Goal: Task Accomplishment & Management: Use online tool/utility

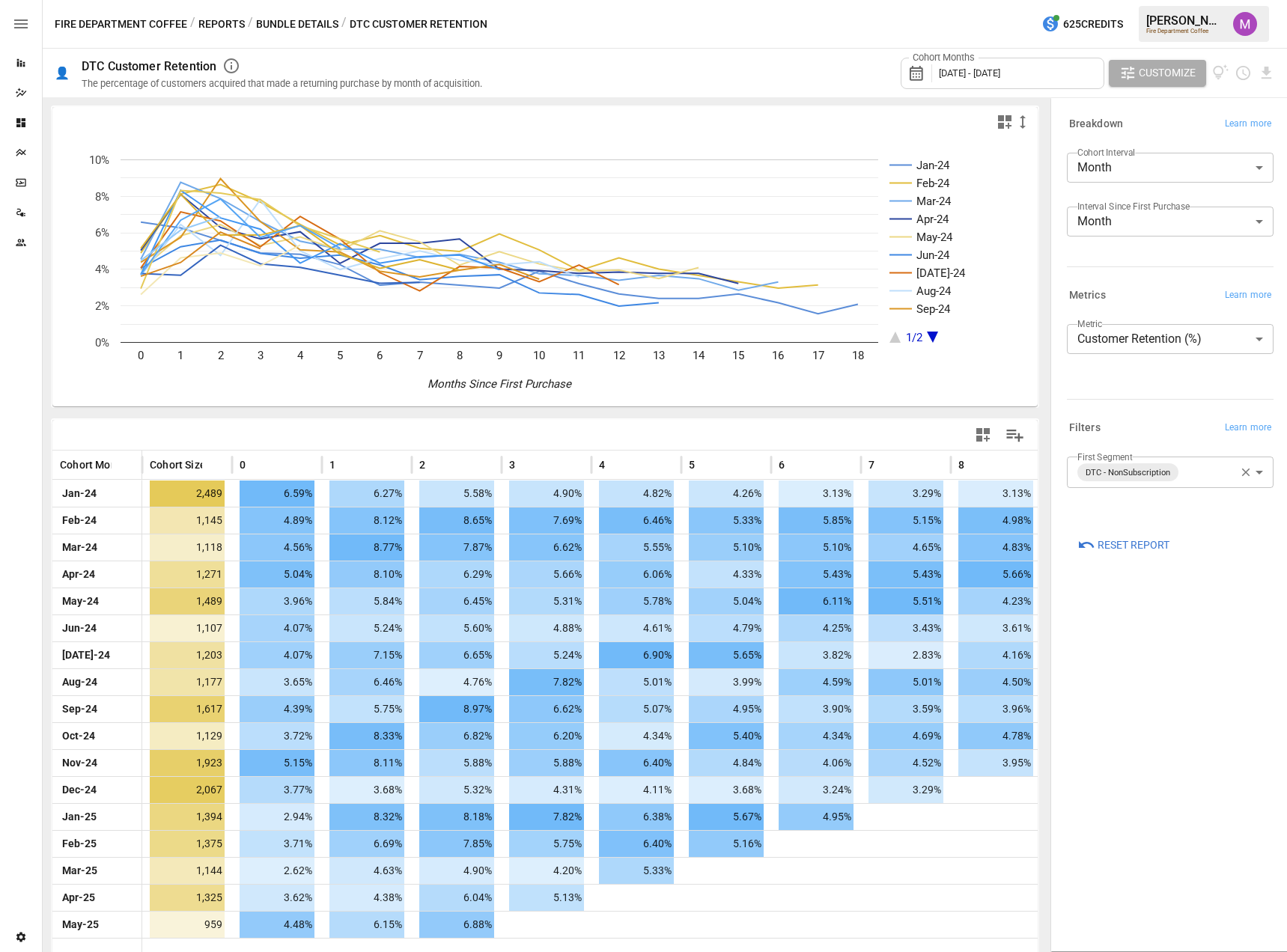
click at [1243, 475] on icon "button" at bounding box center [1246, 472] width 14 height 14
click at [1144, 0] on body "Reports Dazzler Studio Dashboards Plans SmartModel ™ Data Sources Team Settings…" at bounding box center [644, 0] width 1287 height 0
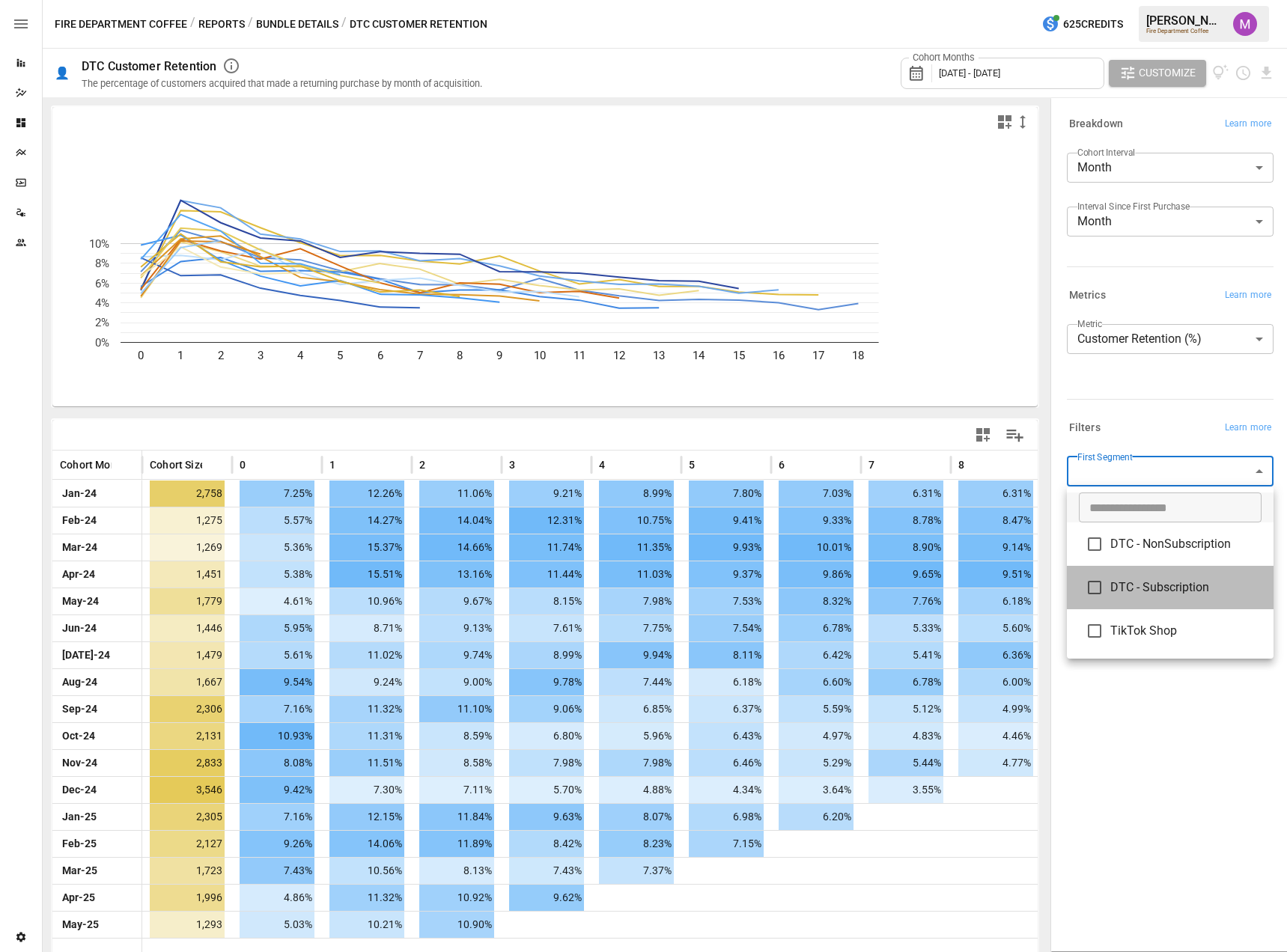
click at [1157, 595] on span "DTC - Subscription" at bounding box center [1186, 587] width 151 height 18
type input "**********"
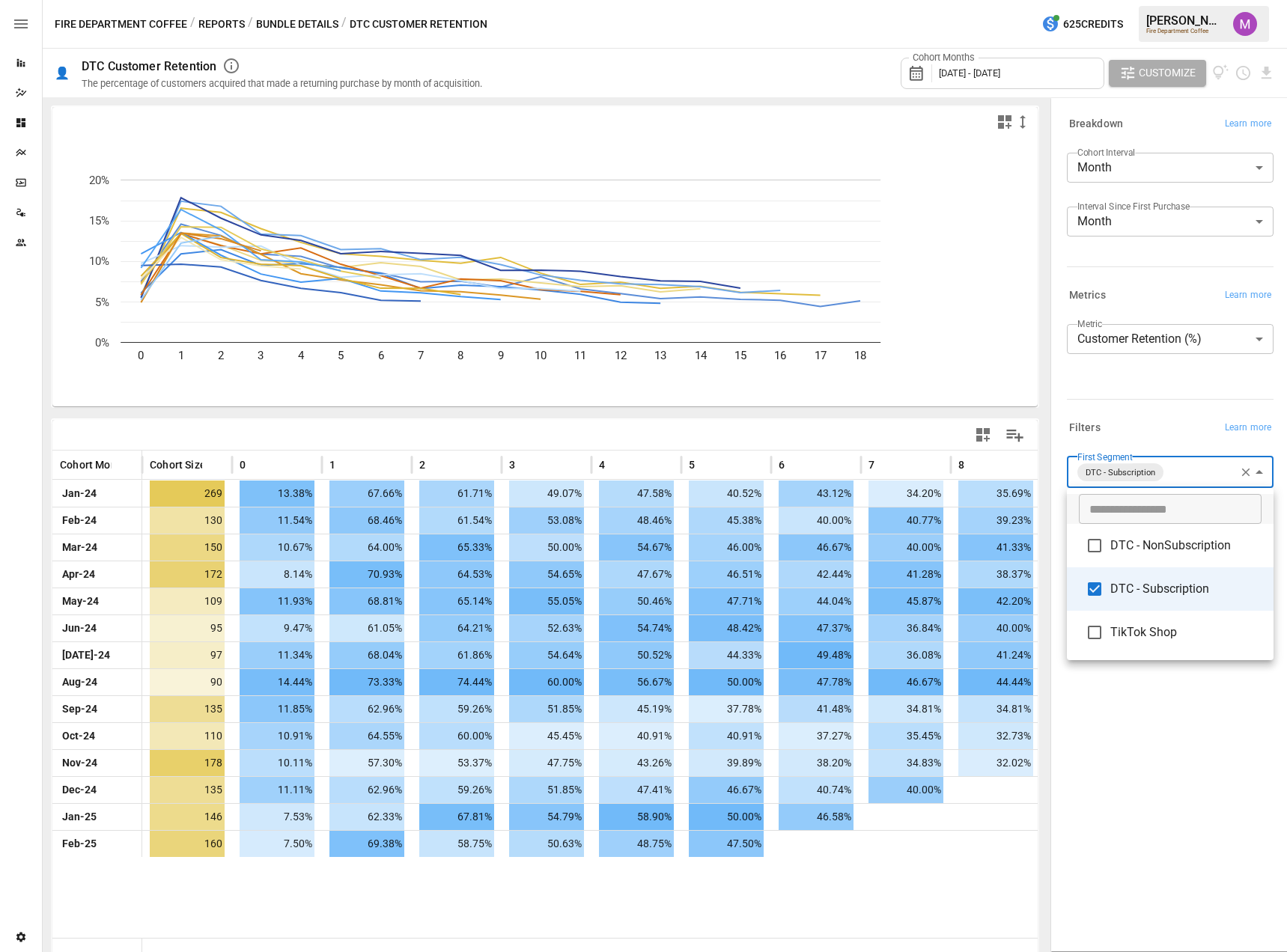
click at [1154, 83] on div at bounding box center [644, 476] width 1287 height 952
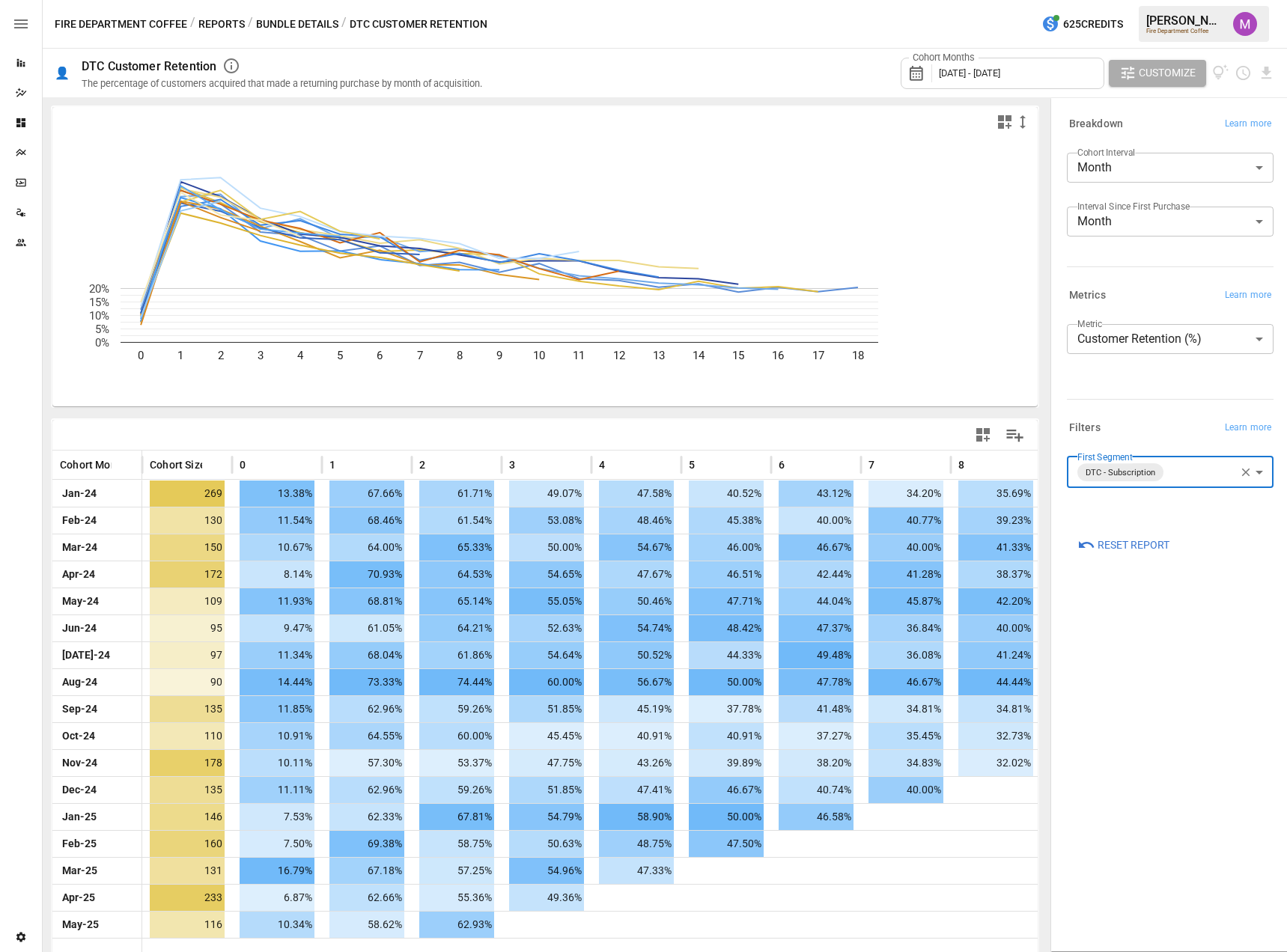
click at [1156, 76] on span "Customize" at bounding box center [1167, 73] width 57 height 18
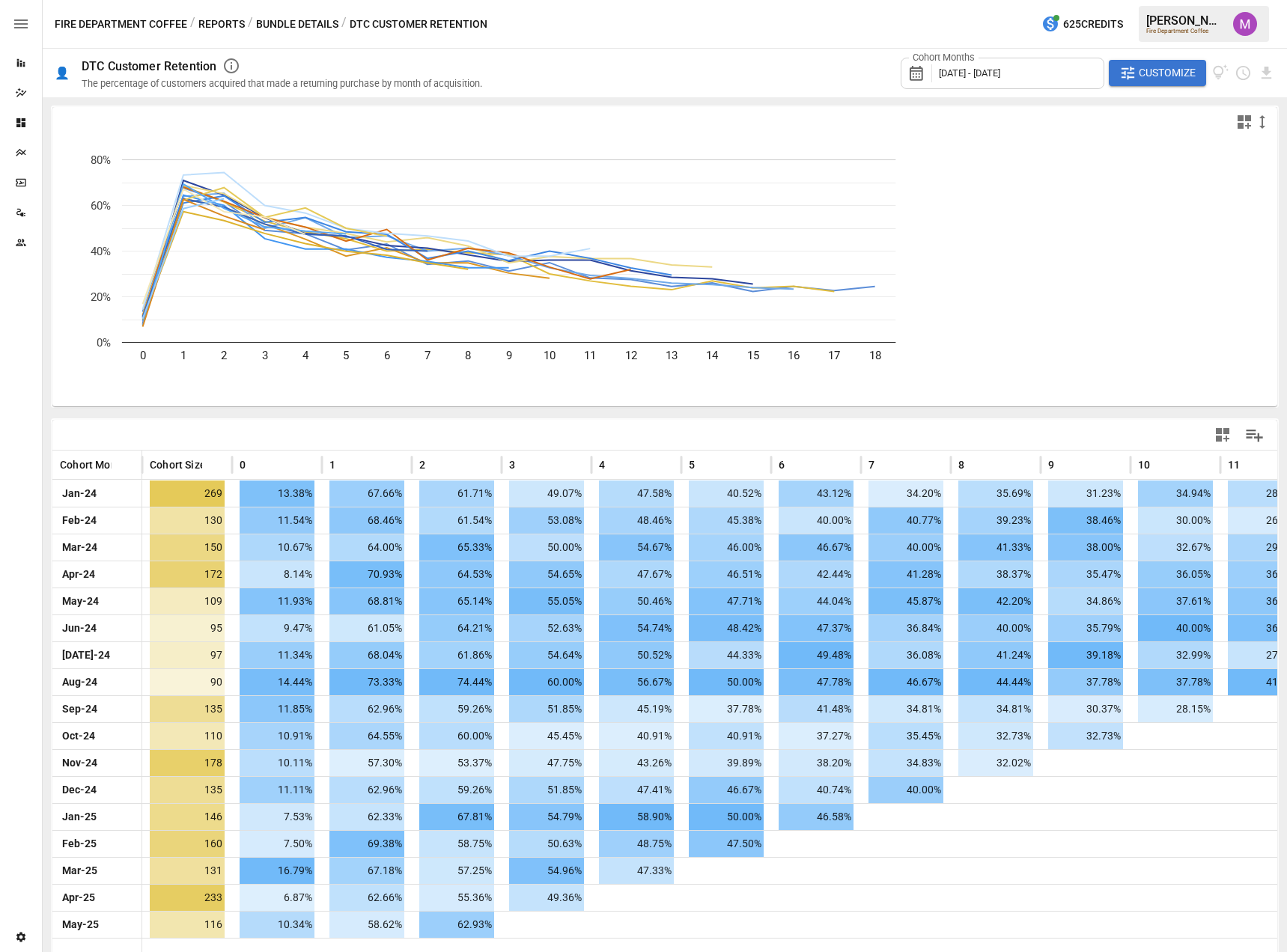
click at [998, 63] on div "Cohort Months [DATE] - [DATE]" at bounding box center [1003, 74] width 203 height 32
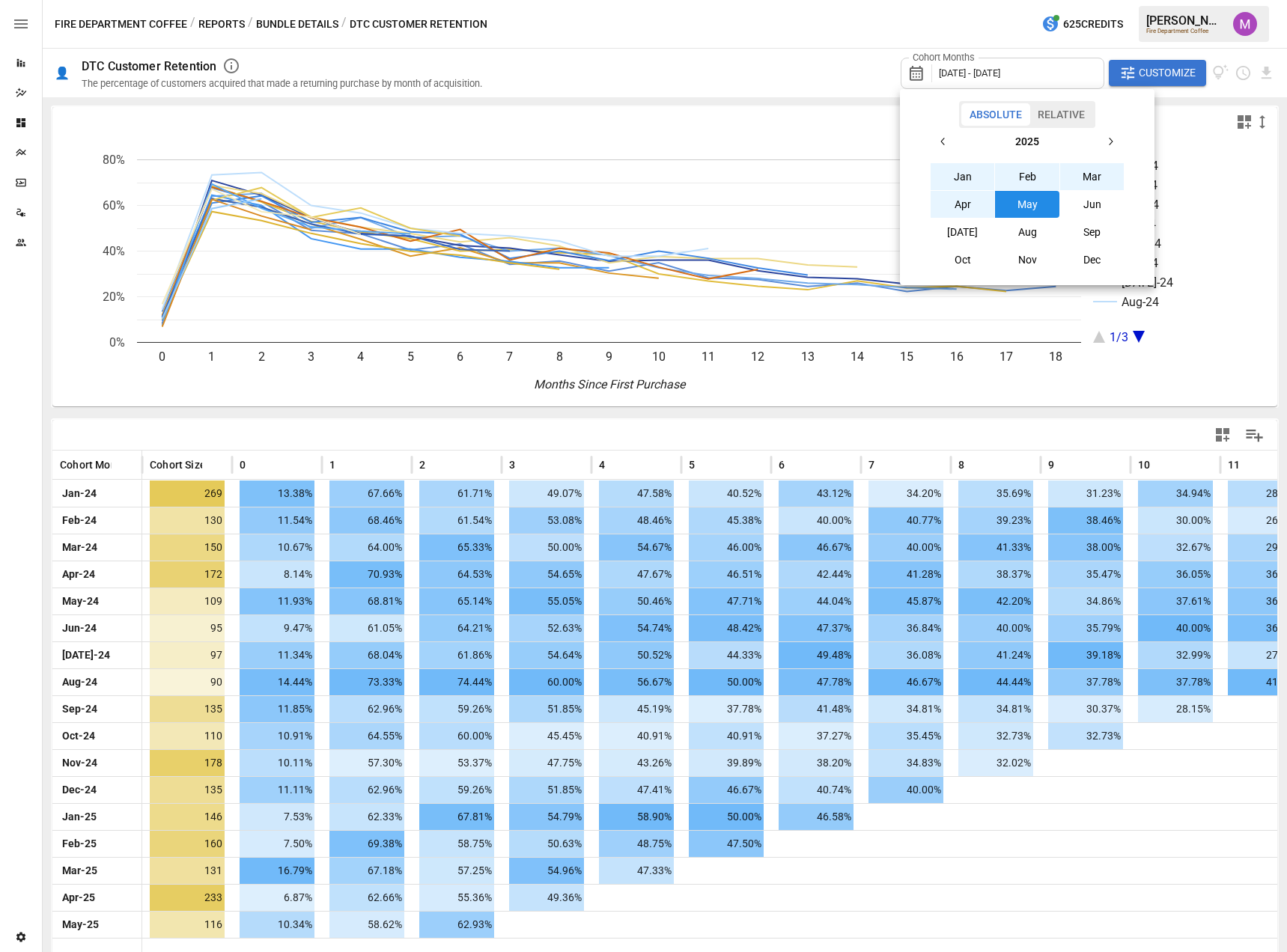
click at [958, 144] on button "2025" at bounding box center [1027, 141] width 140 height 27
click at [987, 54] on div at bounding box center [644, 476] width 1287 height 952
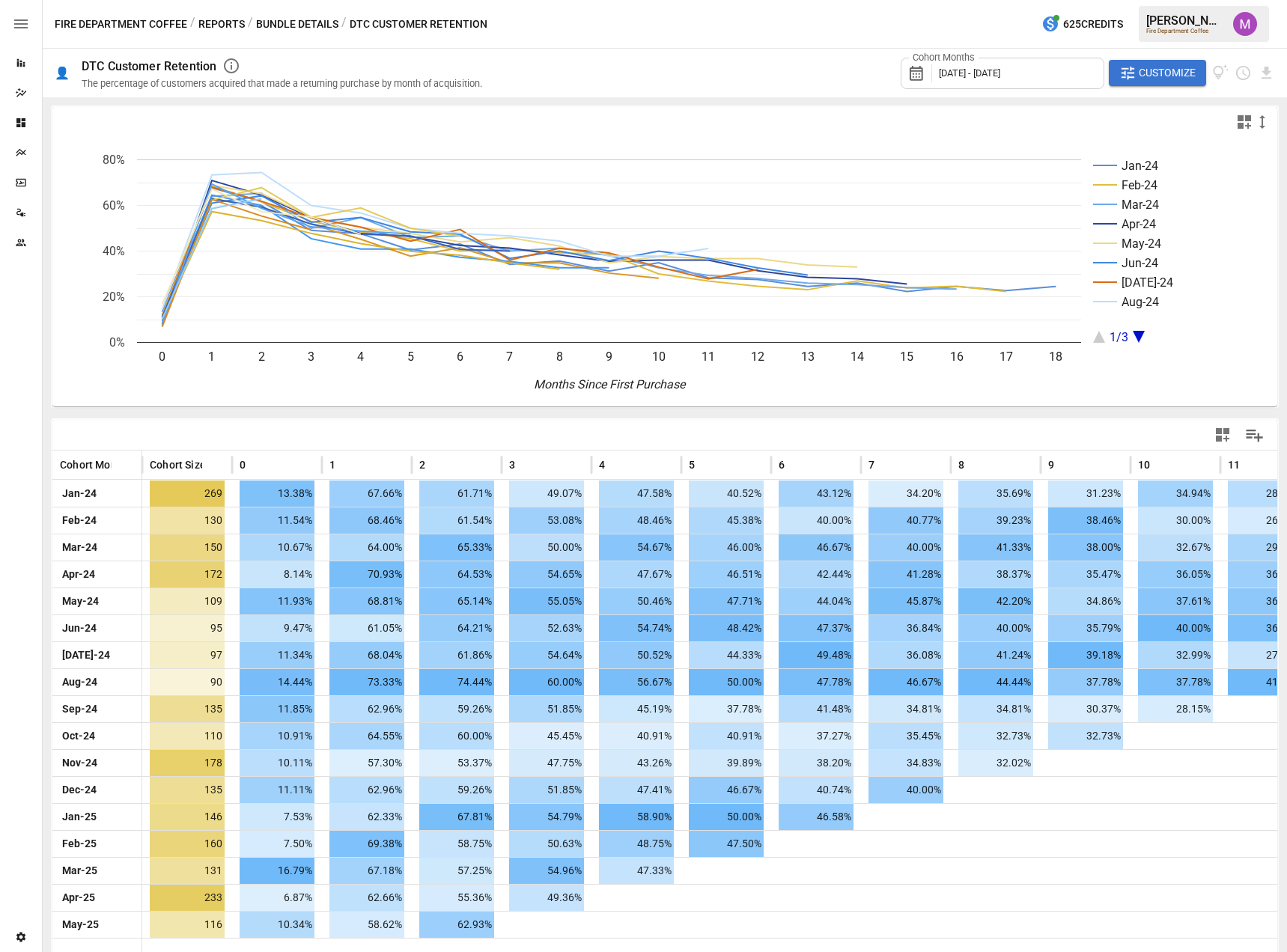
click at [1027, 72] on div "Absolute Relative [DATE] – [DATE] 2020 2021 2022 2023 2024 2025 2026 2027 2028 …" at bounding box center [644, 476] width 1287 height 952
click at [1001, 72] on span "[DATE] - [DATE]" at bounding box center [969, 74] width 61 height 12
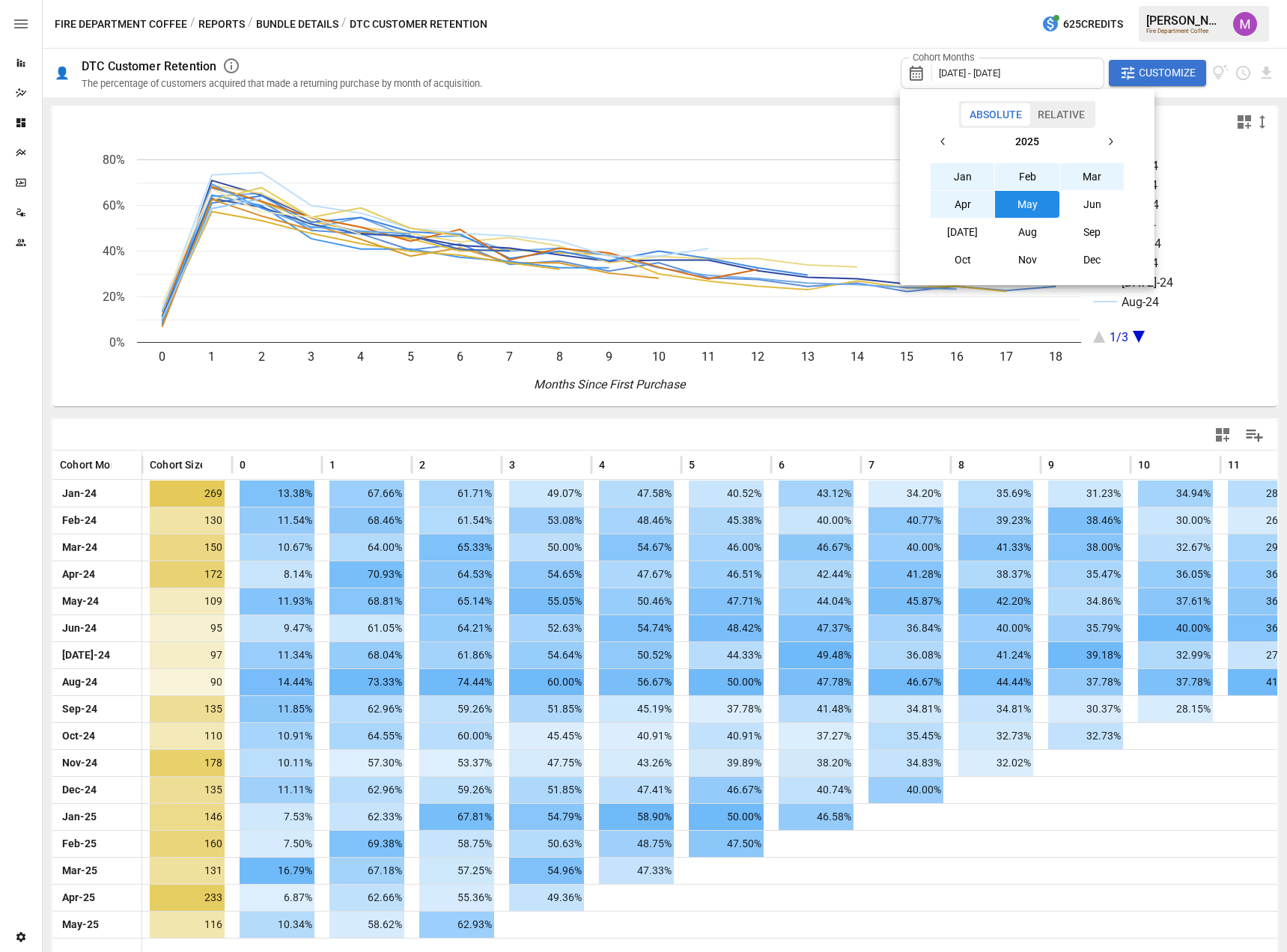
click at [939, 138] on icon "button" at bounding box center [943, 141] width 12 height 12
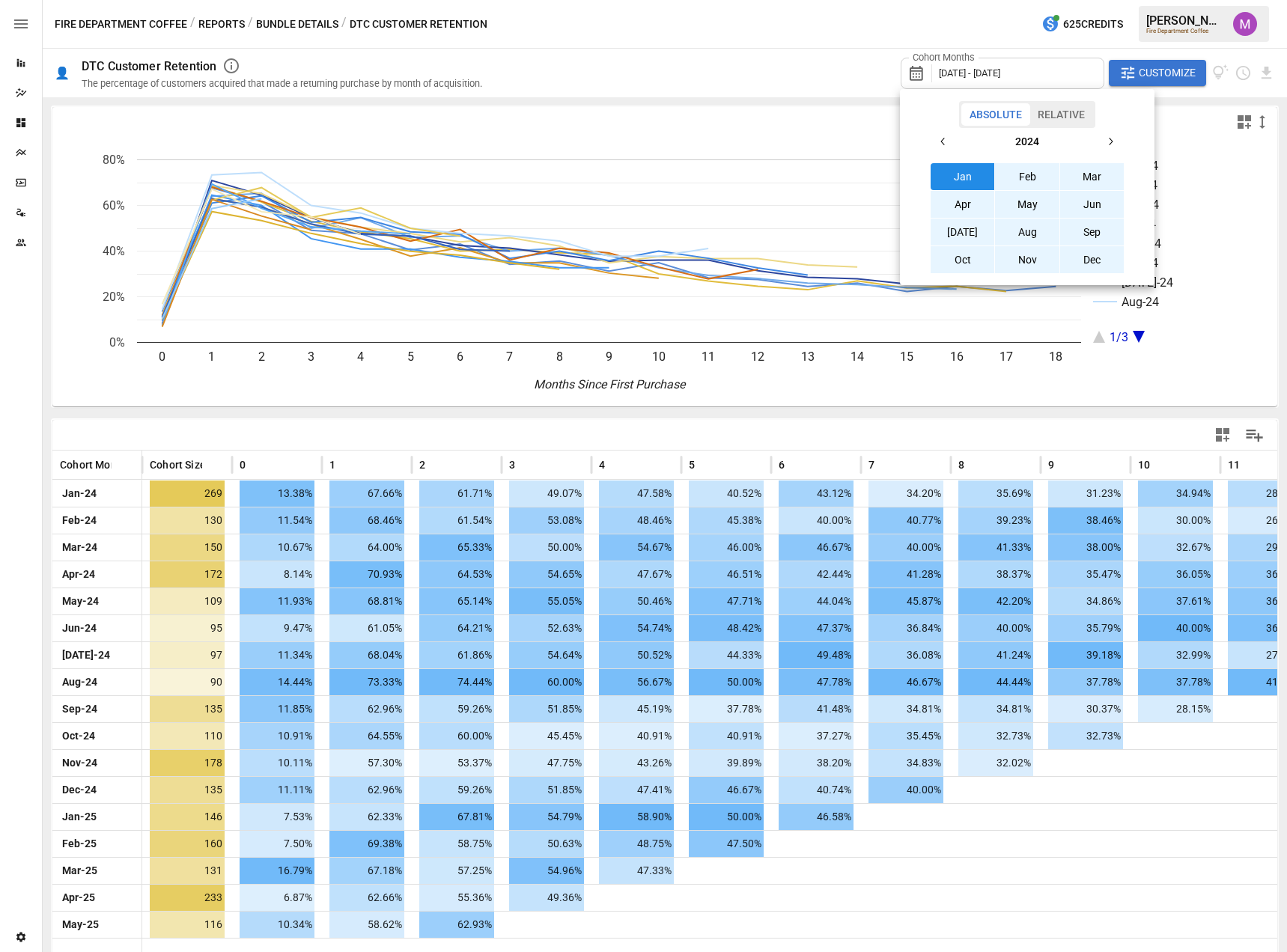
click at [967, 173] on button "Jan" at bounding box center [963, 177] width 65 height 27
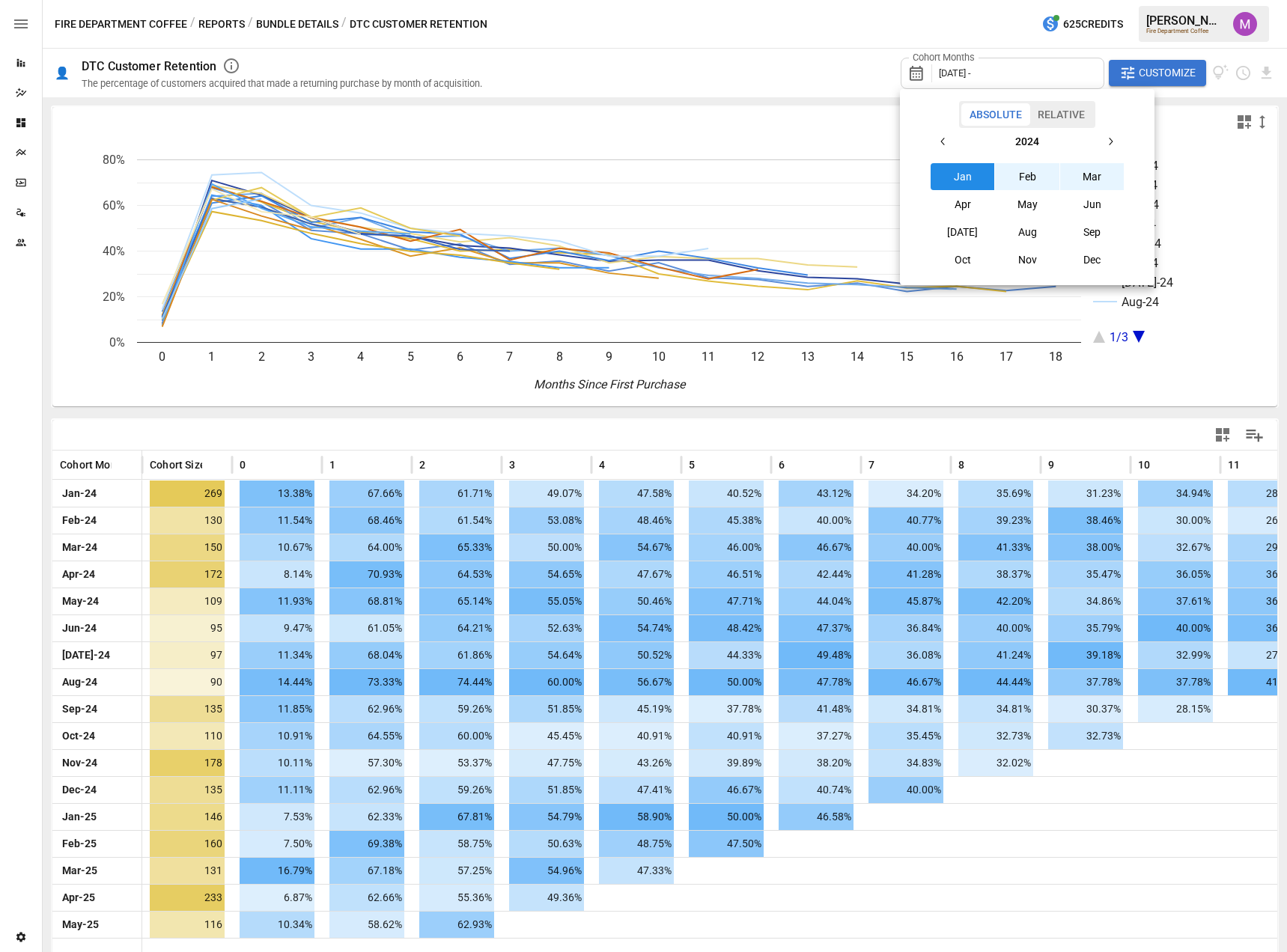
click at [1112, 144] on icon "button" at bounding box center [1110, 141] width 12 height 12
click at [949, 233] on button "[DATE]" at bounding box center [963, 232] width 65 height 27
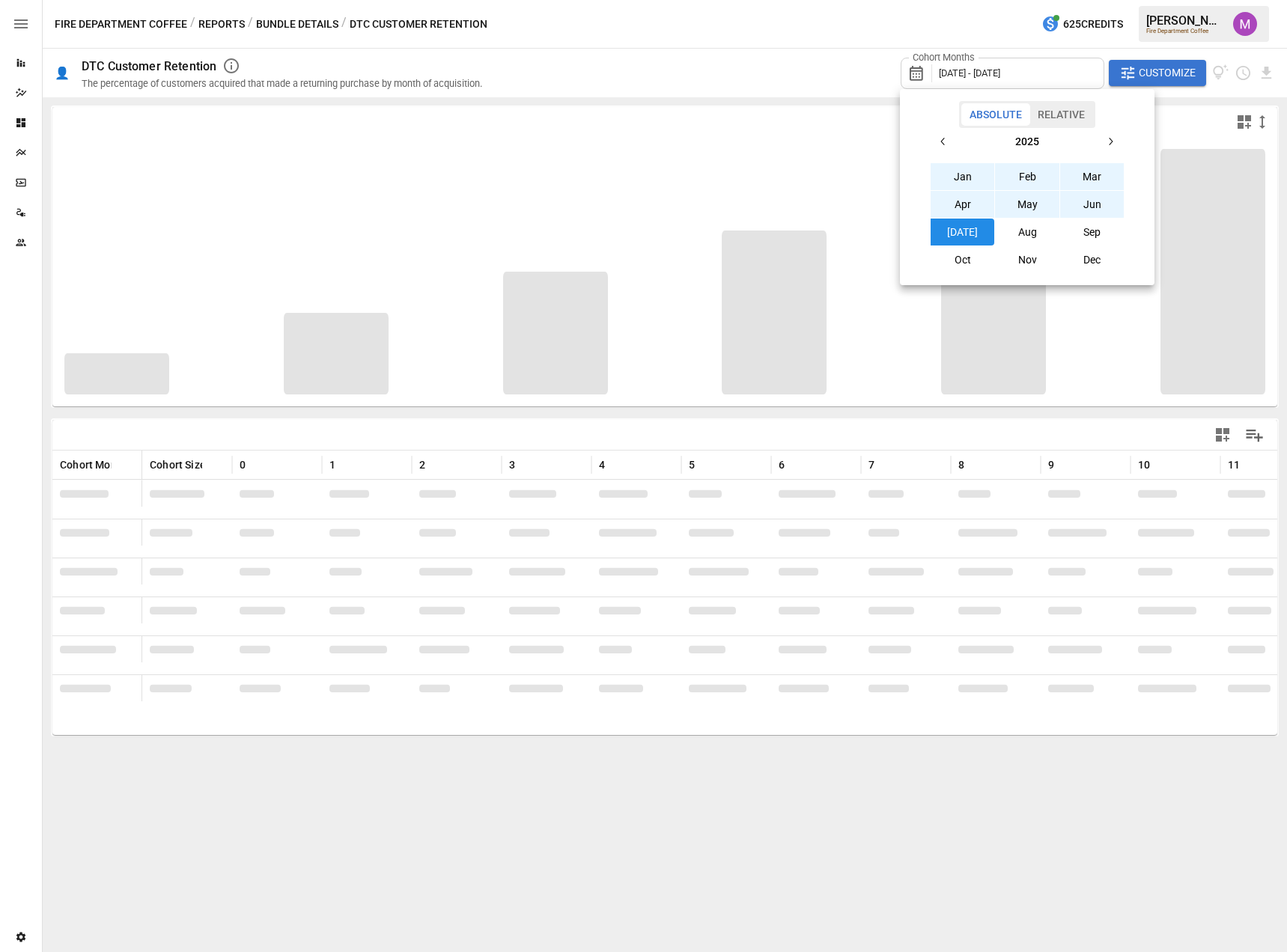
click at [760, 127] on div at bounding box center [644, 476] width 1287 height 952
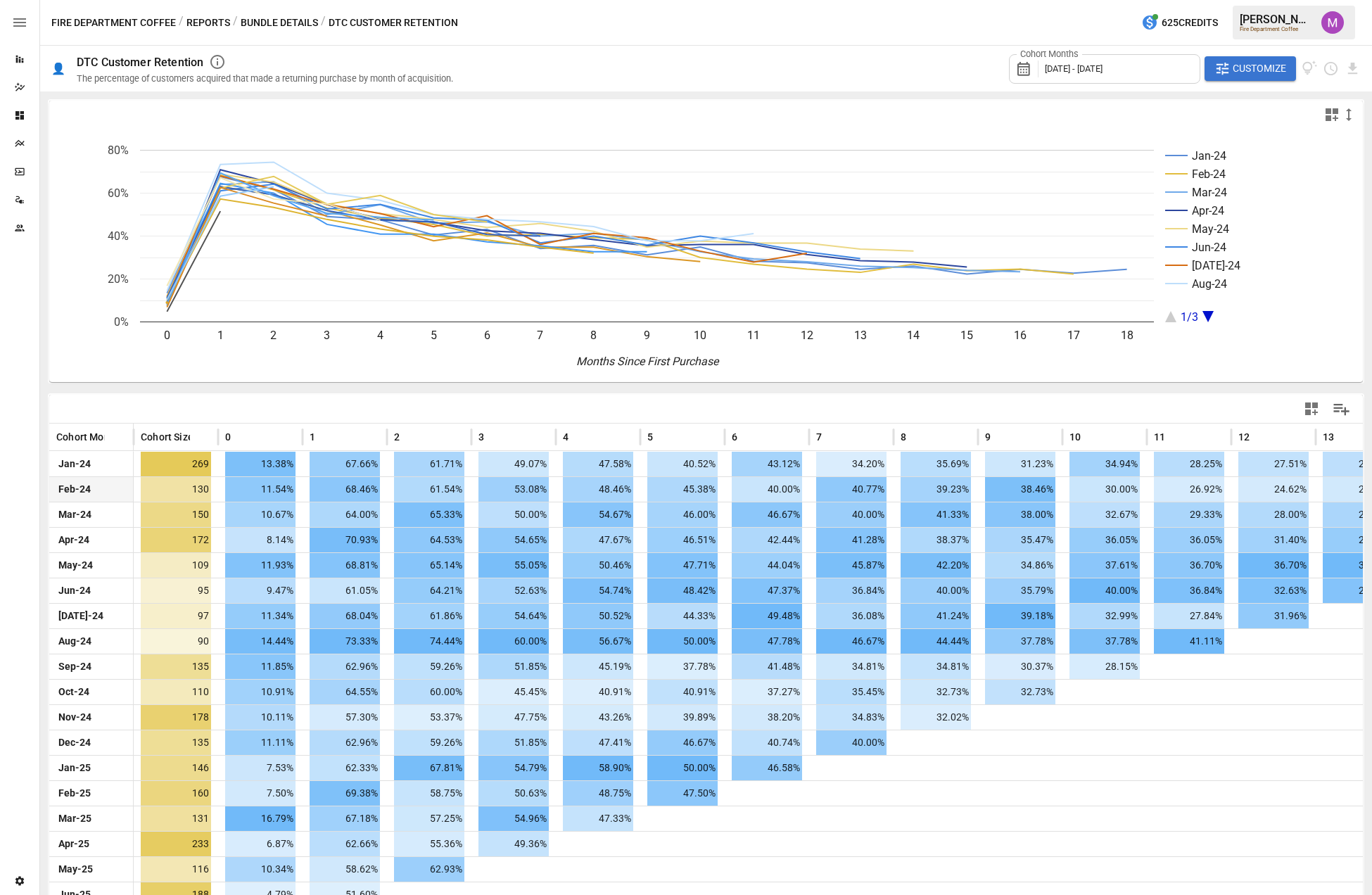
scroll to position [60, 0]
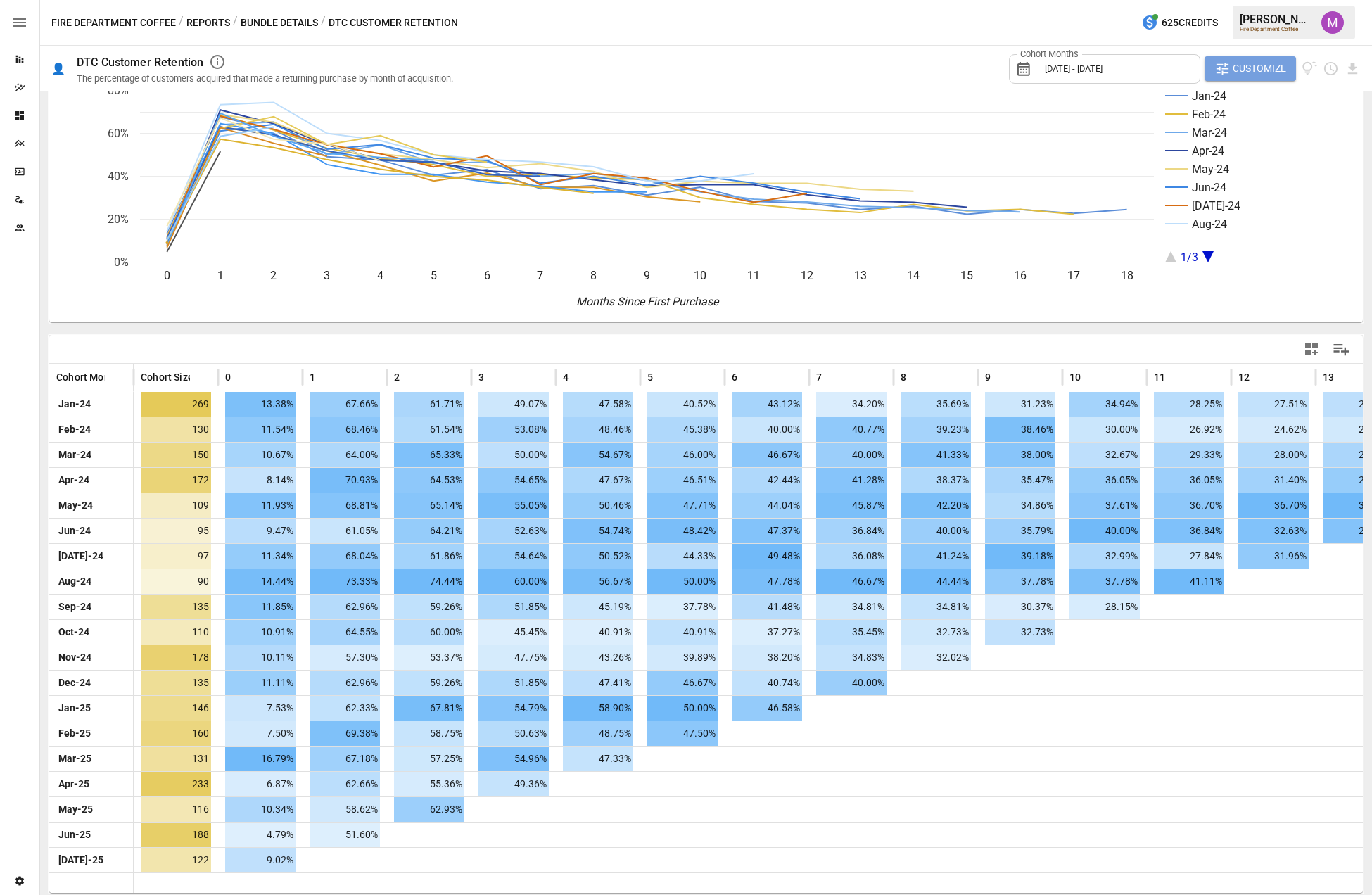
click at [1249, 72] on span "Customize" at bounding box center [1259, 68] width 54 height 17
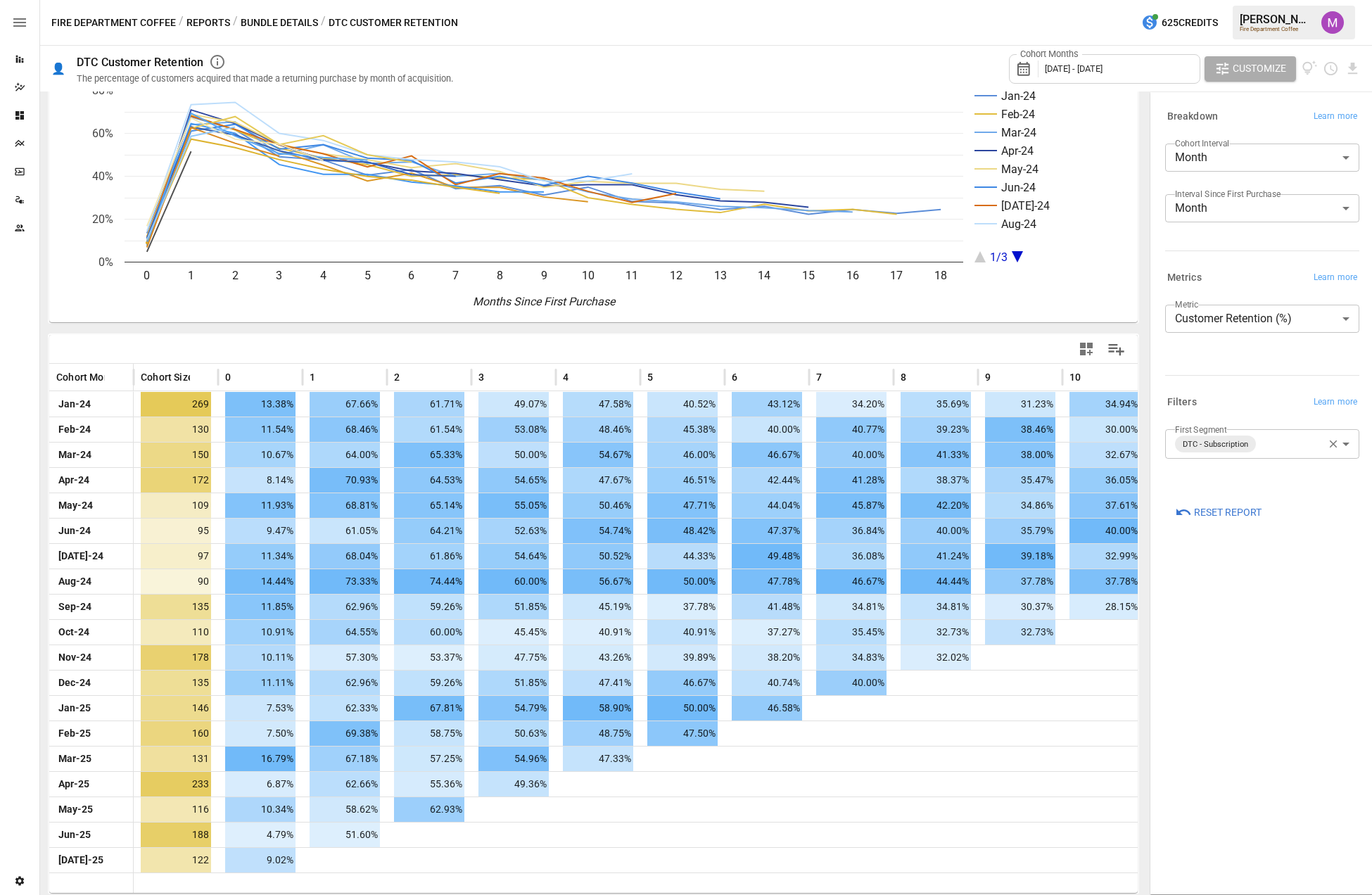
click at [1348, 0] on body "Reports Dazzler Studio Dashboards Plans SmartModel ™ Data Sources Team Settings…" at bounding box center [686, 0] width 1372 height 0
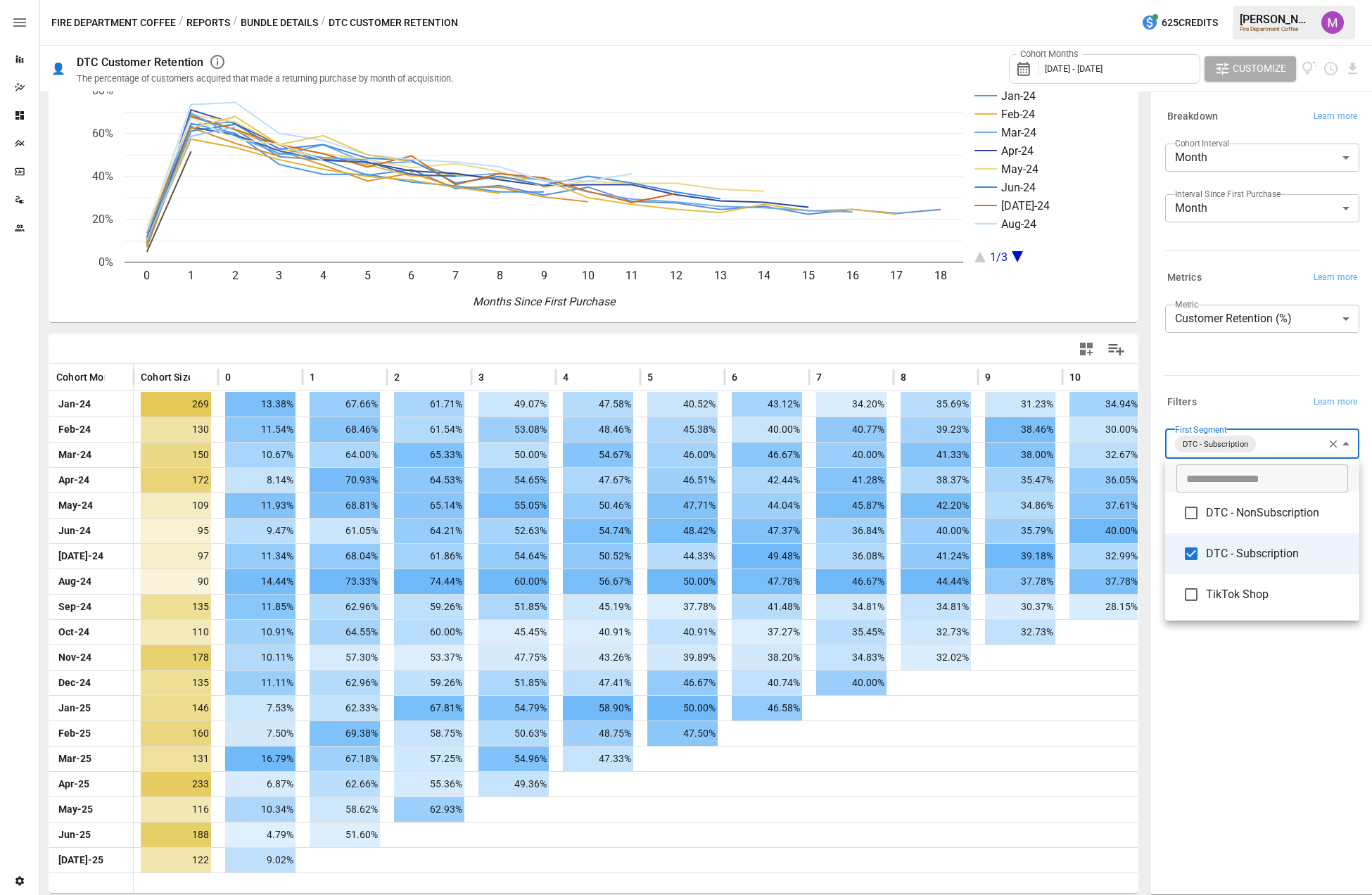
click at [1255, 534] on li "DTC - Subscription" at bounding box center [1262, 554] width 195 height 41
click at [1224, 522] on li "DTC - NonSubscription" at bounding box center [1262, 511] width 195 height 41
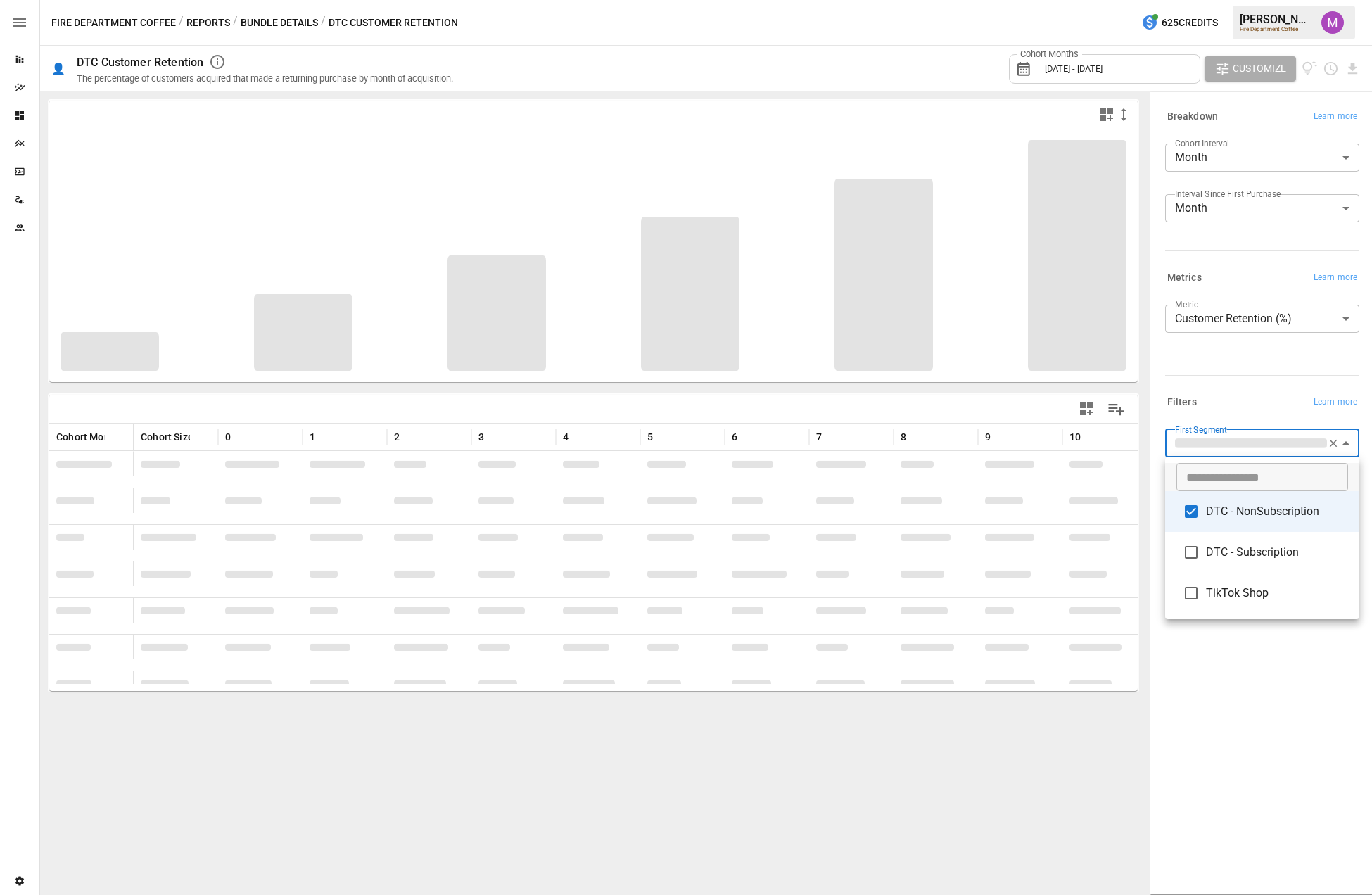
type input "**********"
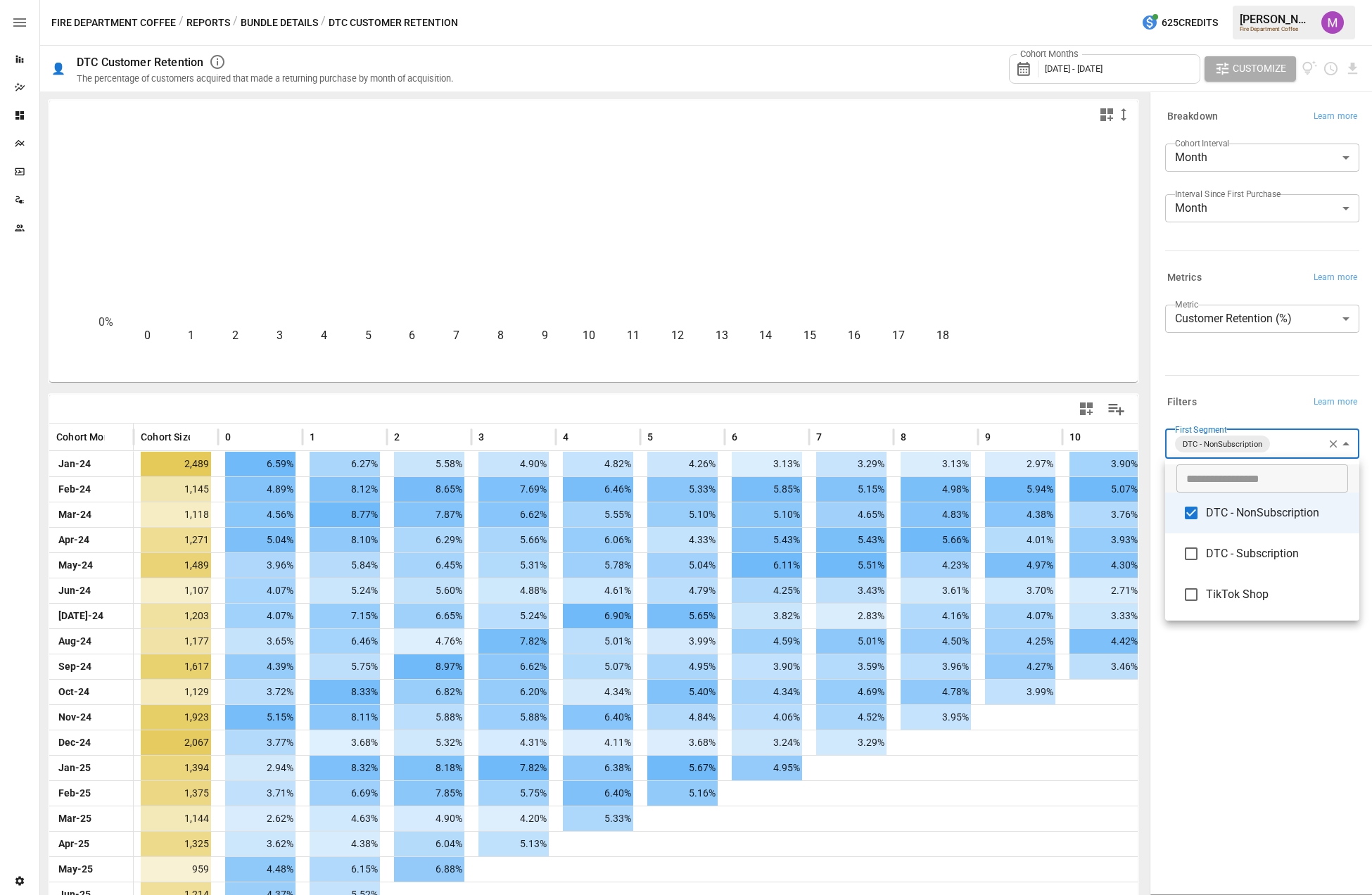
click at [1281, 444] on div at bounding box center [686, 448] width 1372 height 895
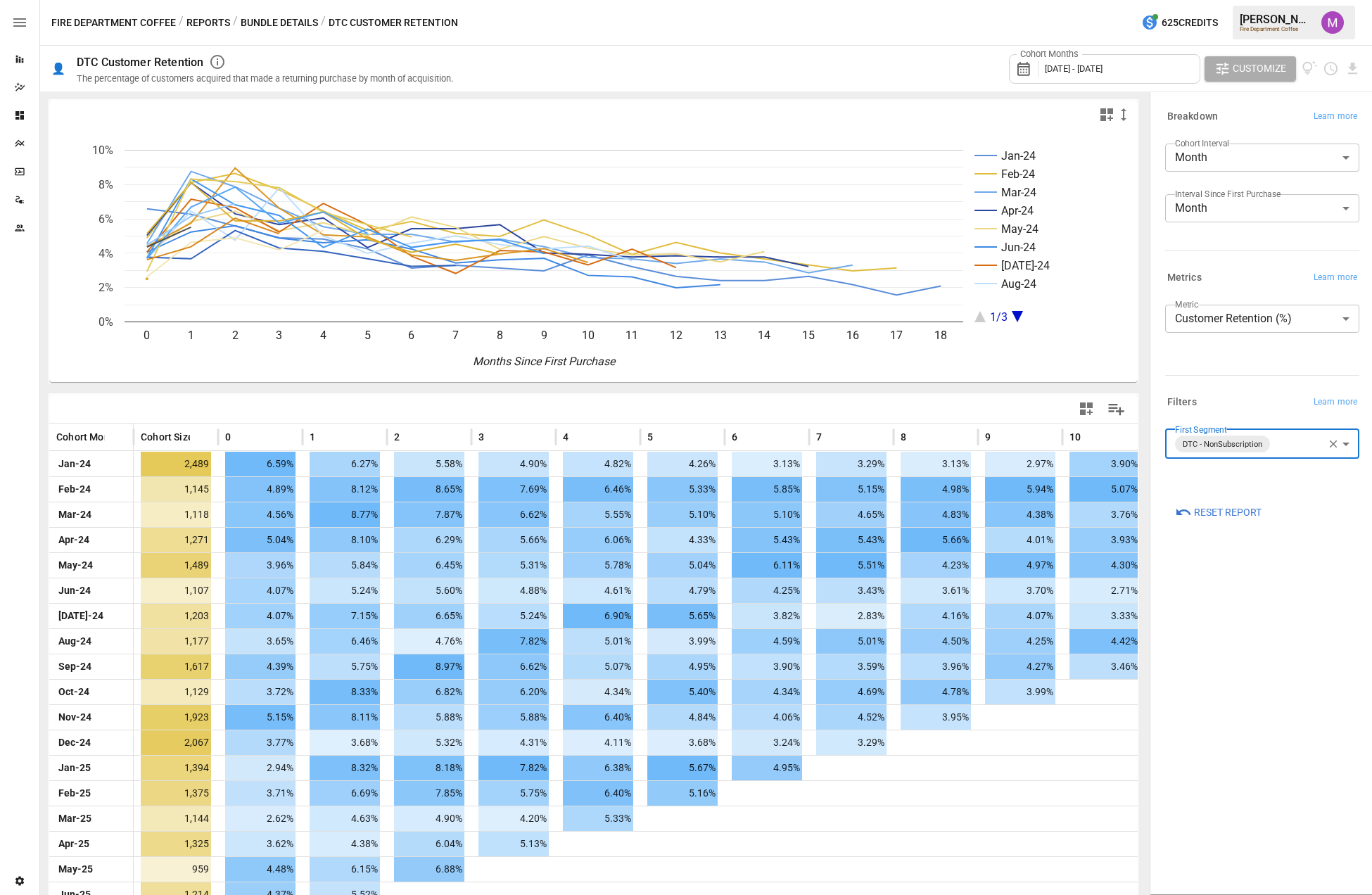
click at [1277, 0] on body "Reports Dazzler Studio Dashboards Plans SmartModel ™ Data Sources Team Settings…" at bounding box center [686, 0] width 1372 height 0
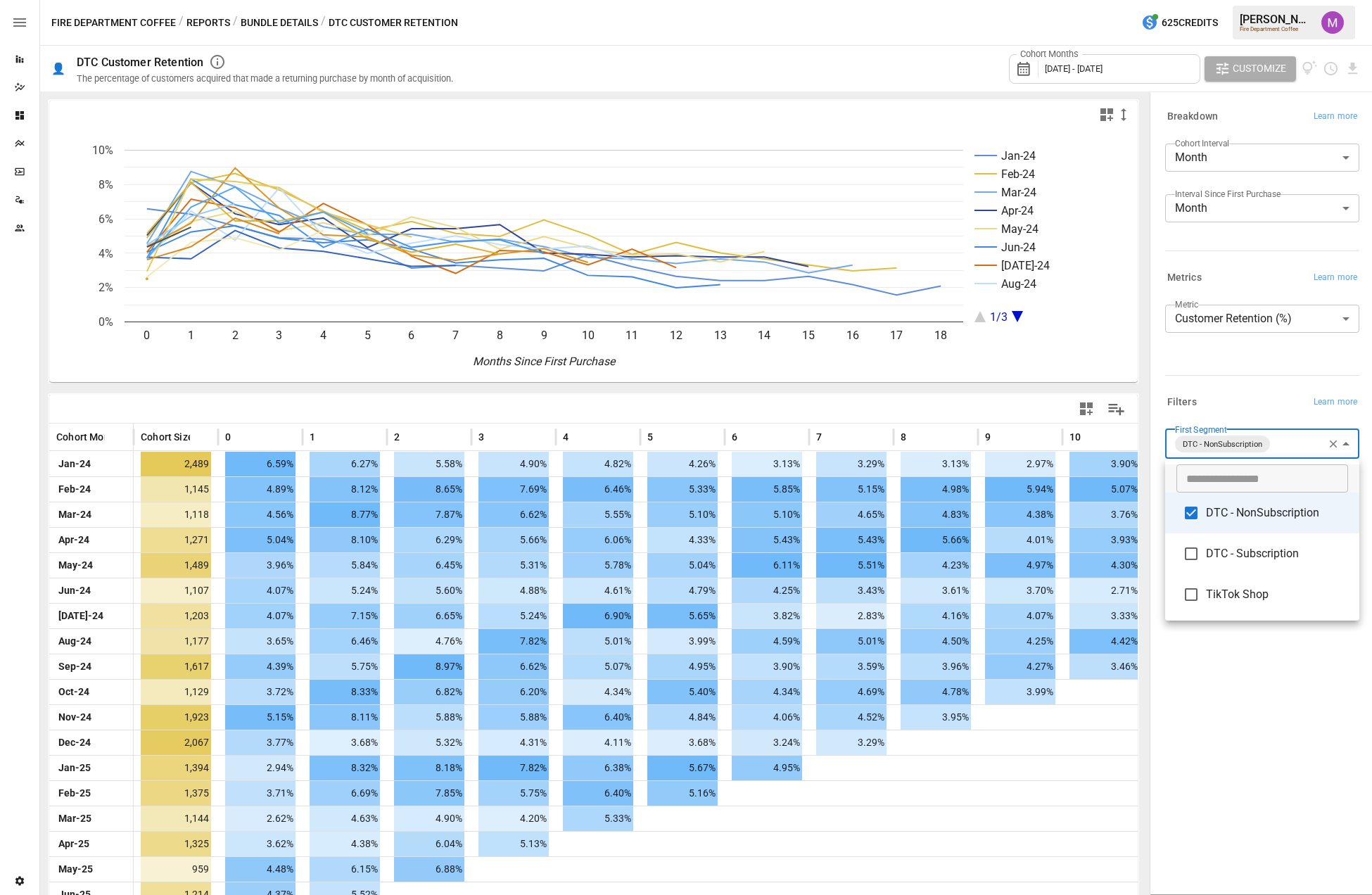
click at [1270, 449] on div at bounding box center [686, 448] width 1372 height 895
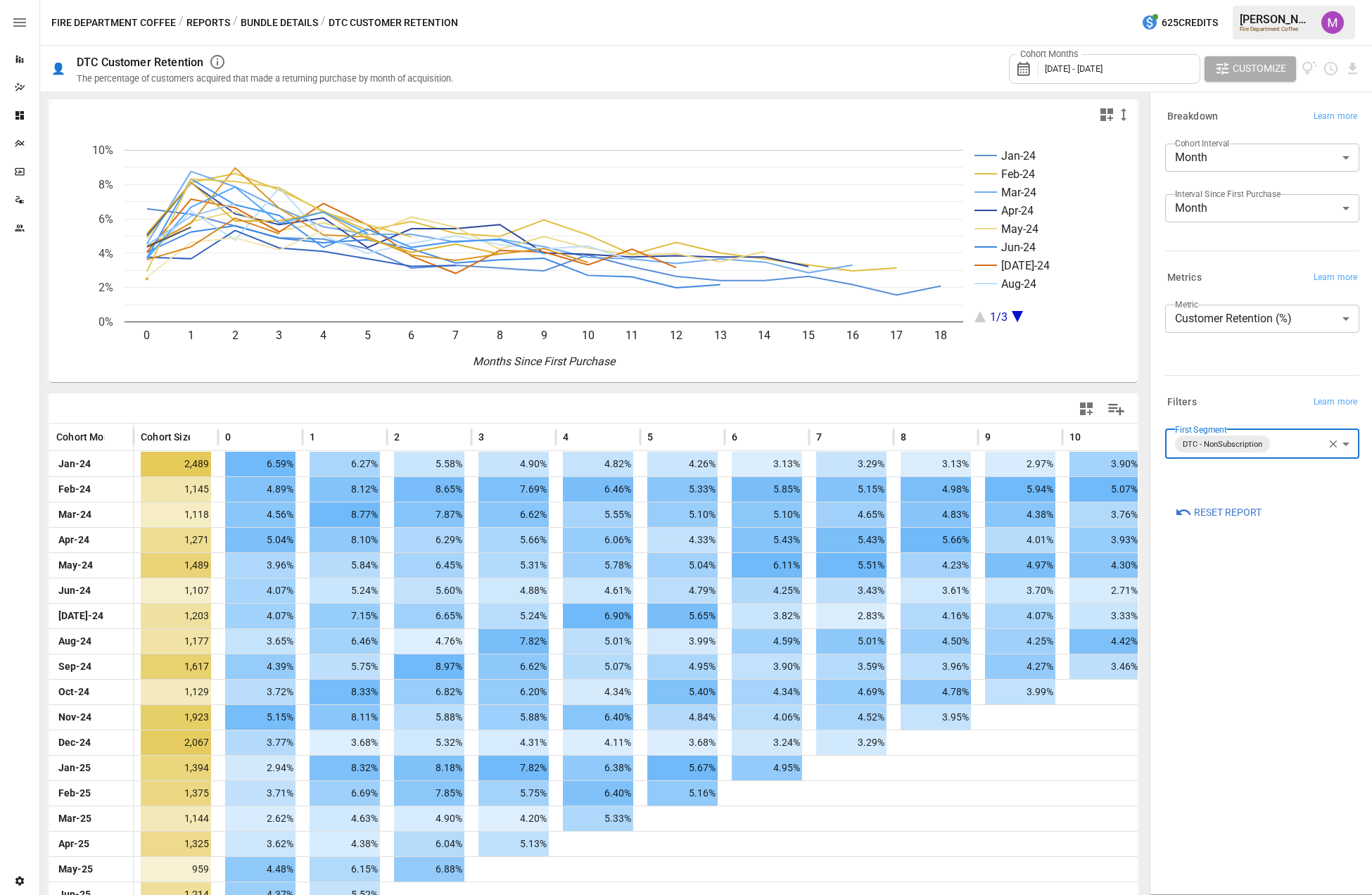
click at [1289, 67] on button "Customize" at bounding box center [1250, 69] width 92 height 25
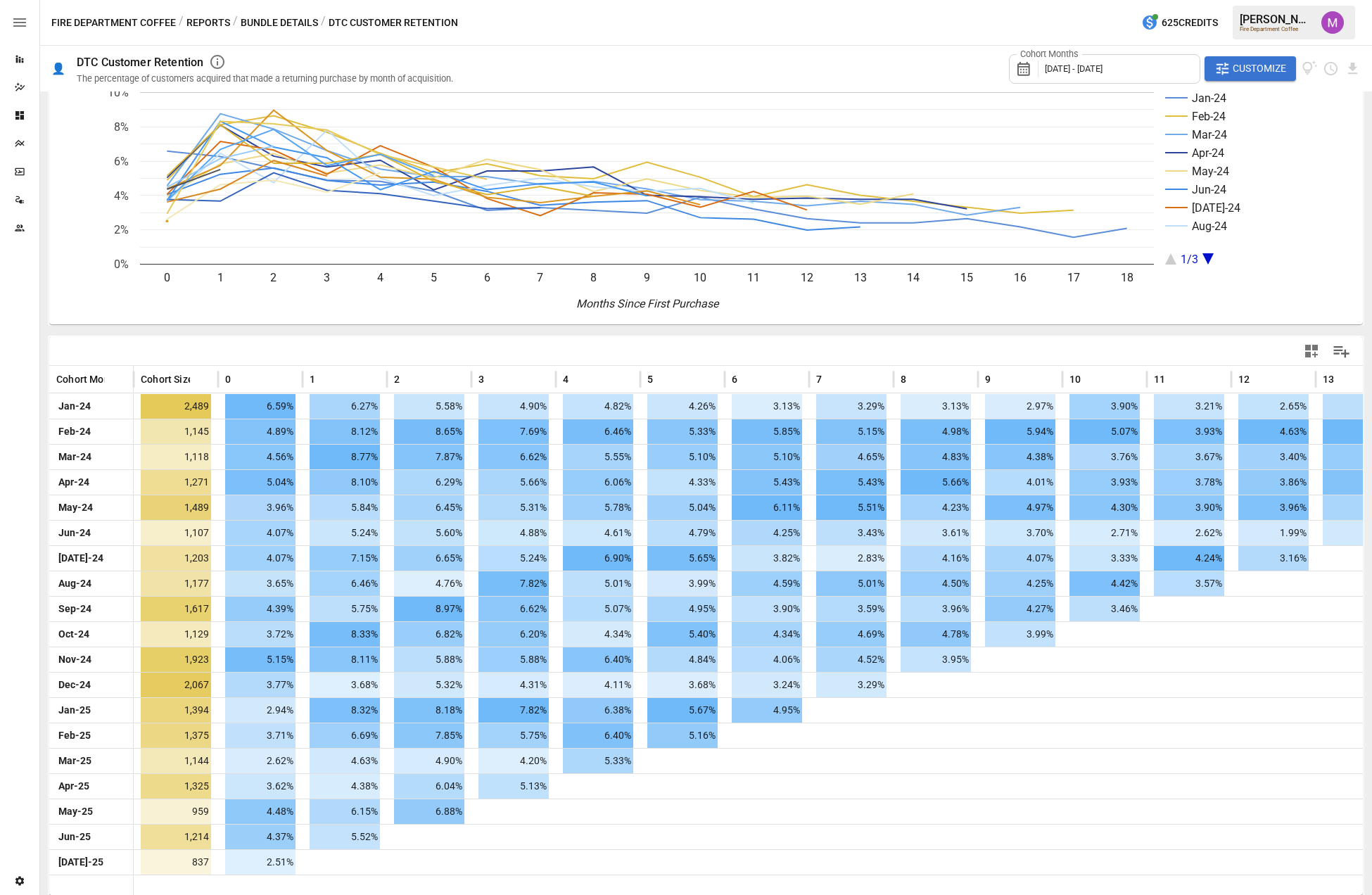
scroll to position [60, 0]
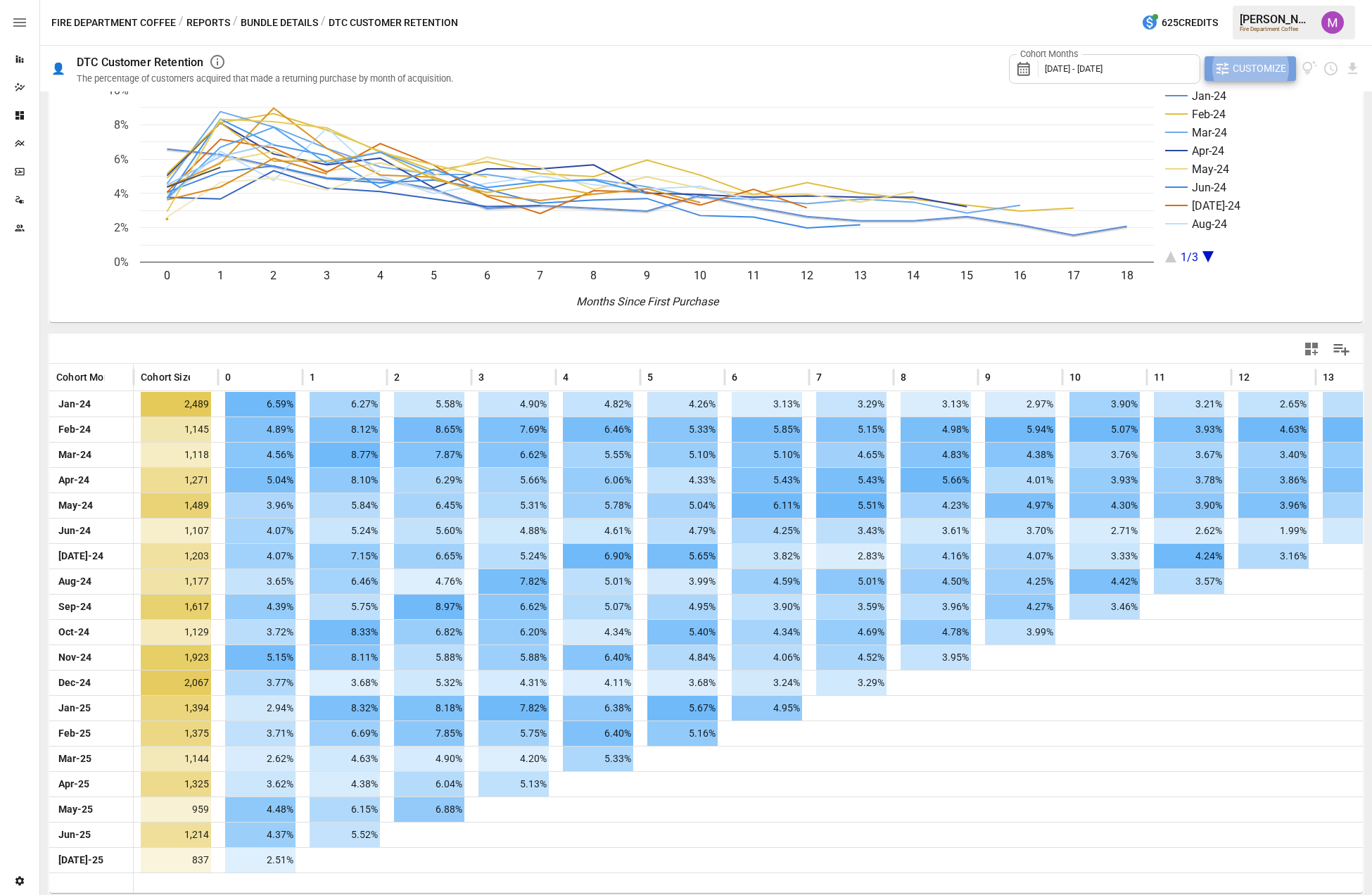
click at [1249, 71] on span "Customize" at bounding box center [1259, 68] width 54 height 17
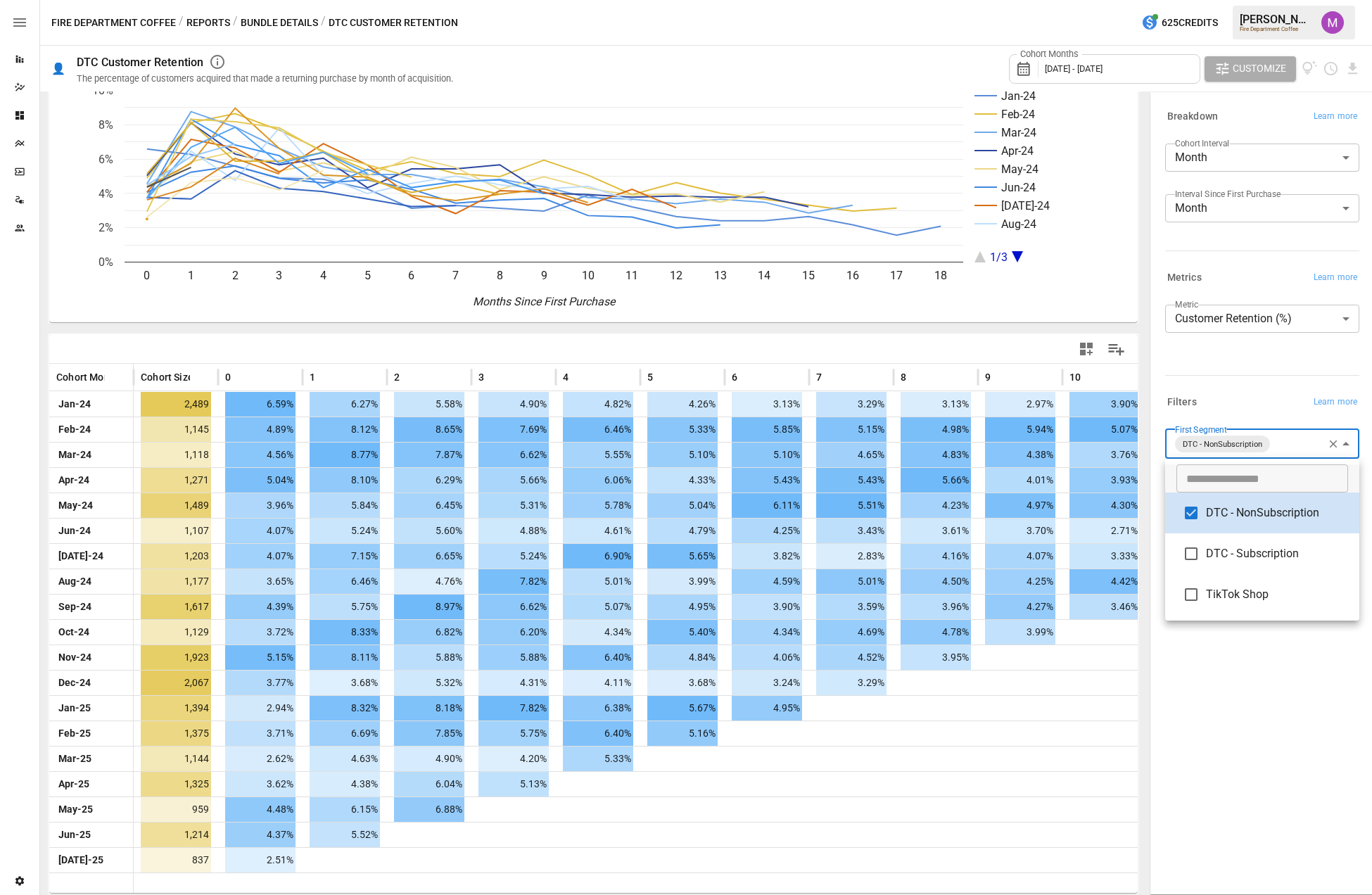
click at [1346, 0] on body "Reports Dazzler Studio Dashboards Plans SmartModel ™ Data Sources Team Settings…" at bounding box center [686, 0] width 1372 height 0
click at [1243, 518] on span "DTC - NonSubscription" at bounding box center [1277, 513] width 142 height 17
click at [1231, 593] on span "TikTok Shop" at bounding box center [1277, 593] width 142 height 17
type input "**********"
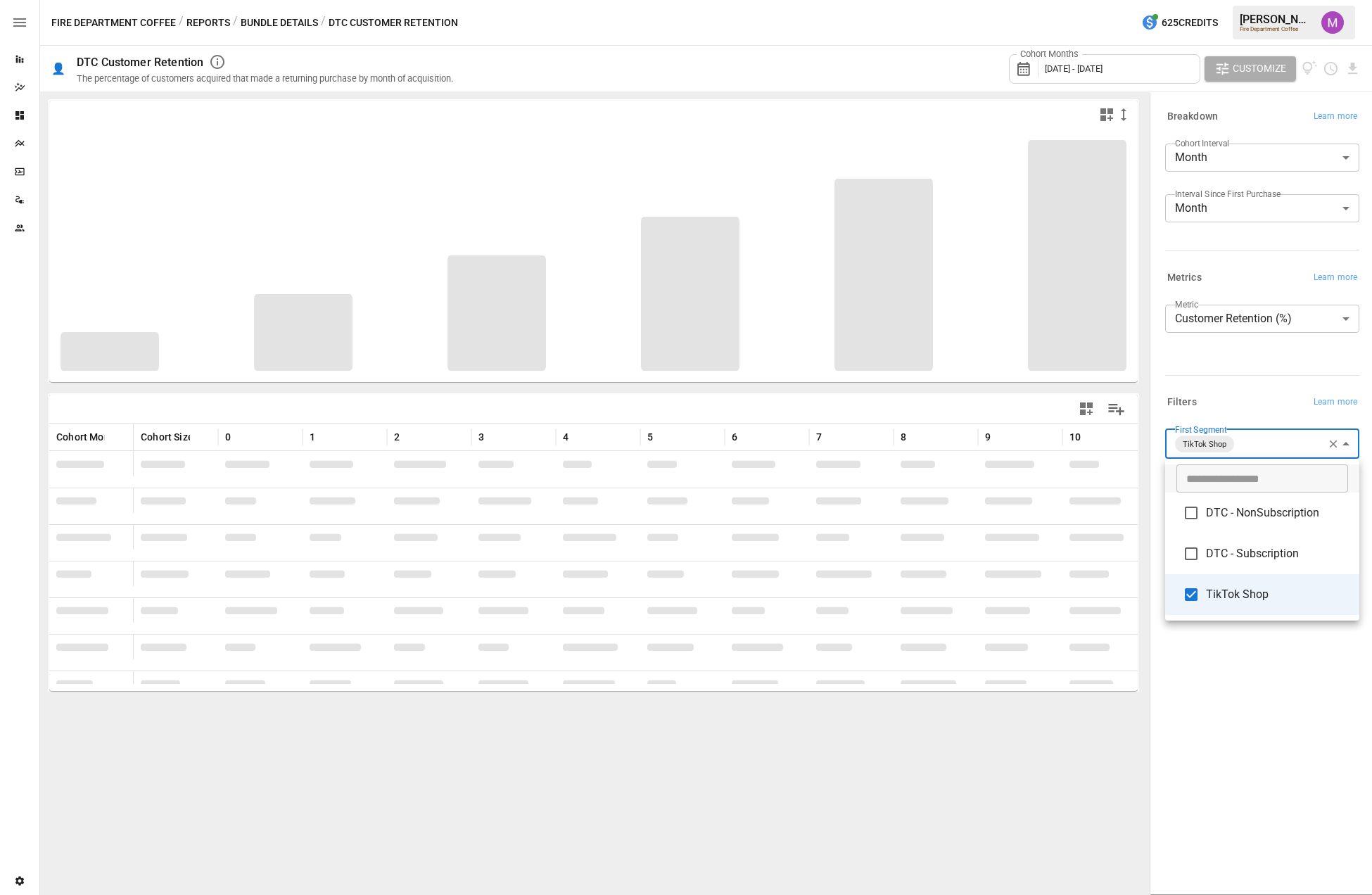
click at [1268, 655] on div at bounding box center [686, 448] width 1372 height 895
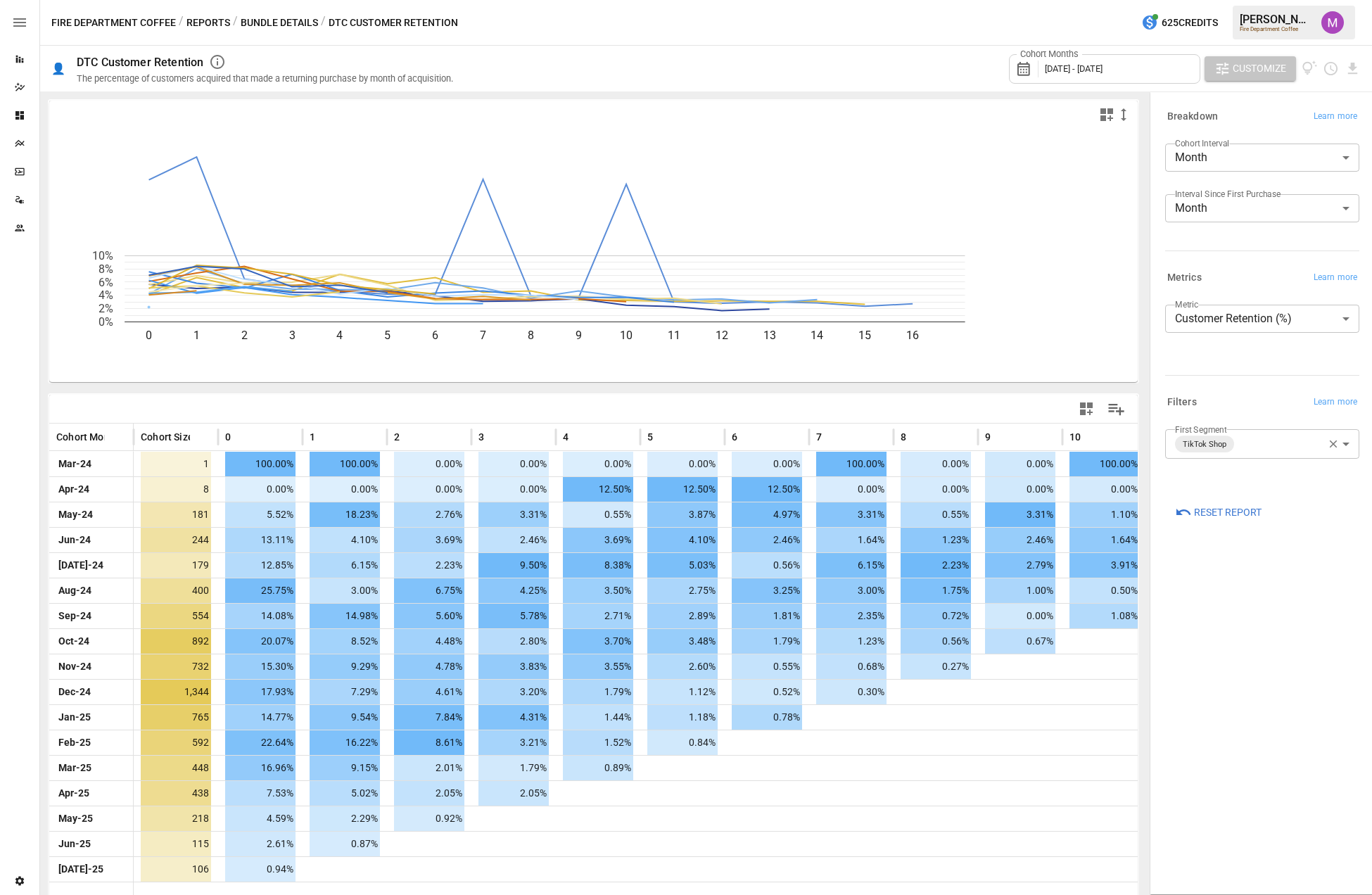
click at [1230, 64] on button "Customize" at bounding box center [1250, 69] width 92 height 25
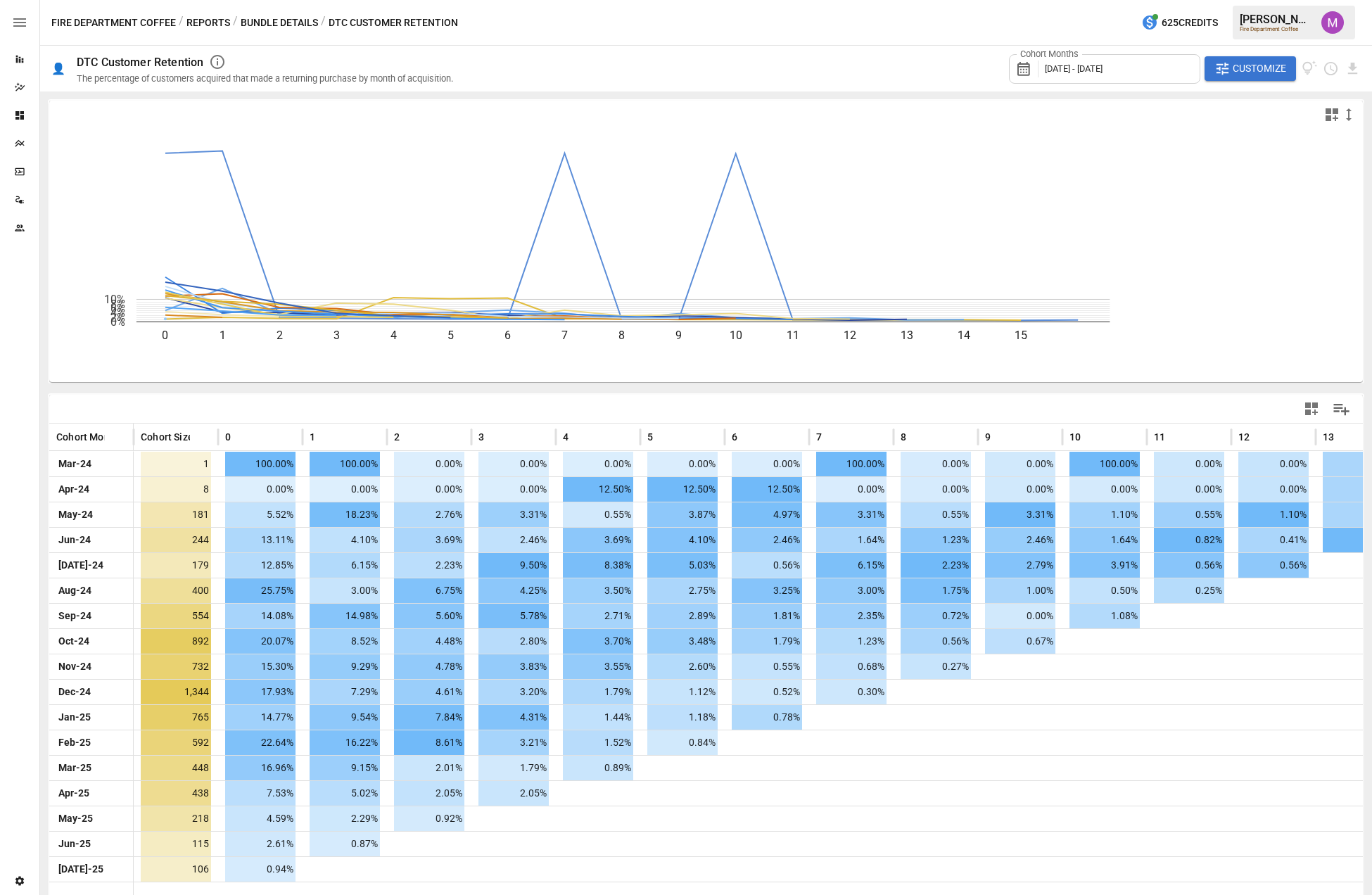
scroll to position [9, 0]
